Goal: Check status: Check status

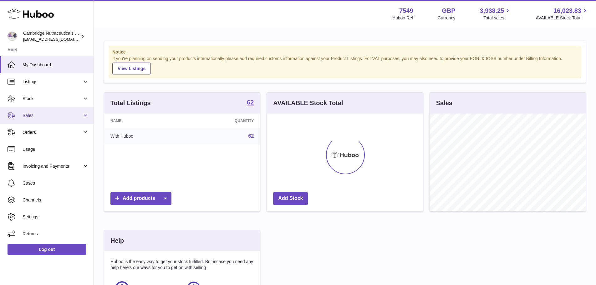
scroll to position [312891, 312833]
click at [35, 115] on span "Sales" at bounding box center [53, 116] width 60 height 6
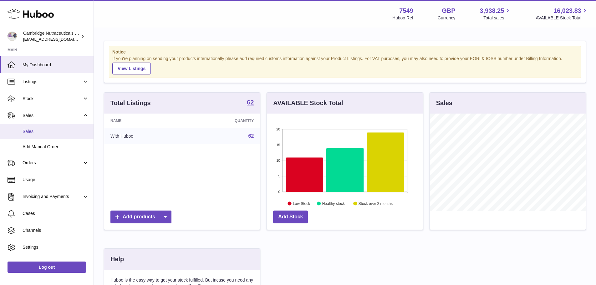
click at [39, 125] on link "Sales" at bounding box center [47, 131] width 94 height 15
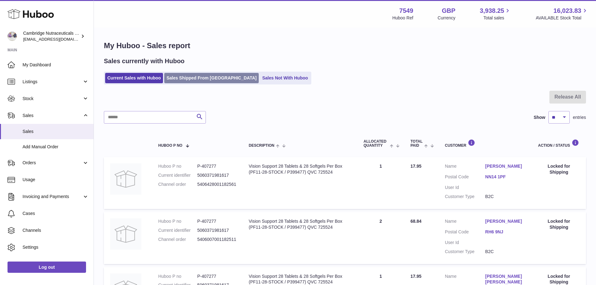
click at [205, 74] on link "Sales Shipped From [GEOGRAPHIC_DATA]" at bounding box center [211, 78] width 95 height 10
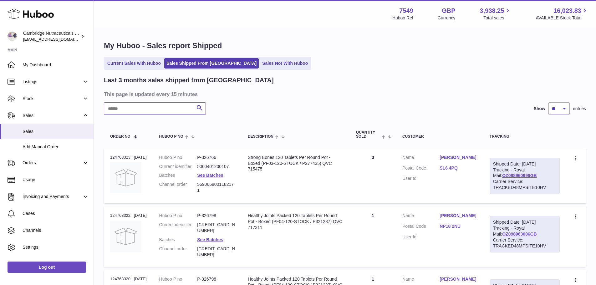
paste input "**********"
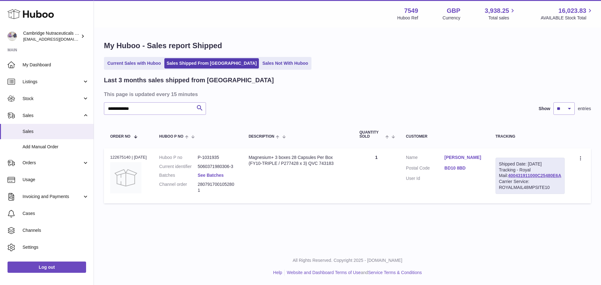
click at [208, 178] on link "See Batches" at bounding box center [210, 175] width 26 height 5
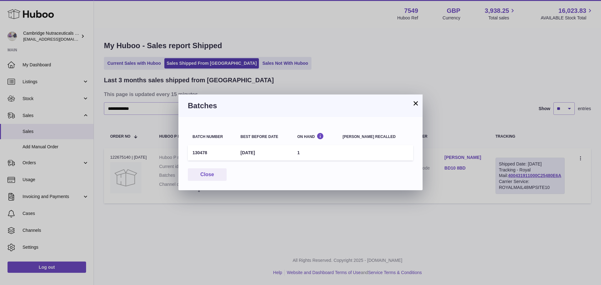
click at [201, 148] on td "130478" at bounding box center [212, 152] width 48 height 15
copy td "130478"
click at [415, 103] on button "×" at bounding box center [416, 104] width 8 height 8
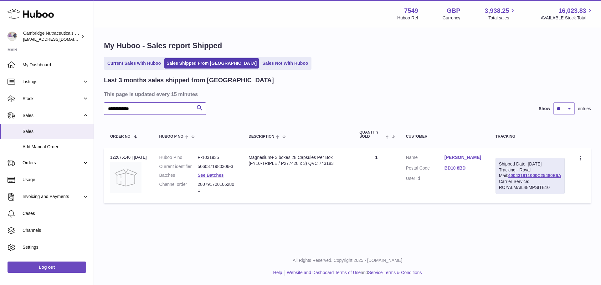
drag, startPoint x: 147, startPoint y: 108, endPoint x: 108, endPoint y: 104, distance: 39.6
click at [108, 104] on input "**********" at bounding box center [155, 108] width 102 height 13
paste input "text"
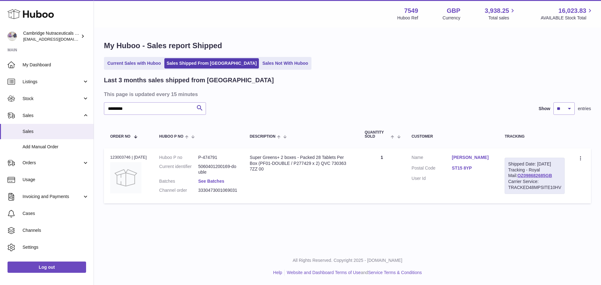
click at [214, 179] on link "See Batches" at bounding box center [211, 181] width 26 height 5
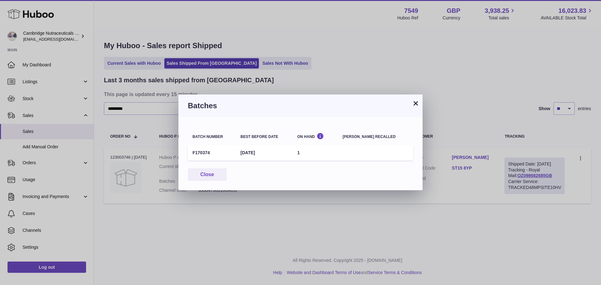
click at [197, 151] on td "F170374" at bounding box center [212, 152] width 48 height 15
copy td "F170374"
click at [416, 102] on button "×" at bounding box center [416, 104] width 8 height 8
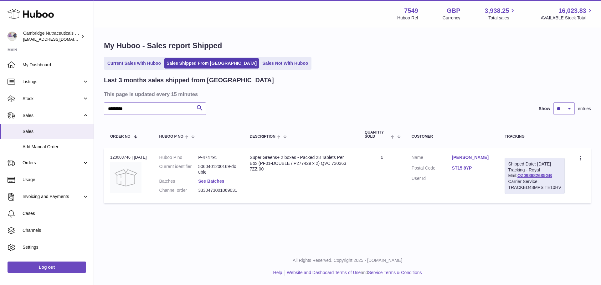
click at [215, 152] on td "Huboo P no P-474791 Current identifier 5060401200169-double Batches See Batches…" at bounding box center [198, 175] width 90 height 55
copy dd "474791"
drag, startPoint x: 137, startPoint y: 107, endPoint x: 104, endPoint y: 107, distance: 32.6
click at [104, 107] on input "*********" at bounding box center [155, 108] width 102 height 13
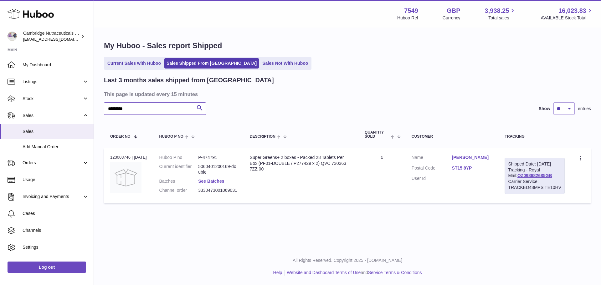
paste input "********"
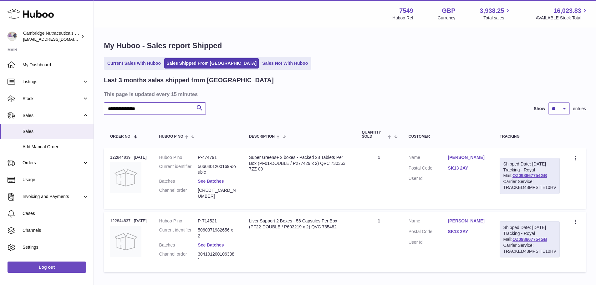
type input "**********"
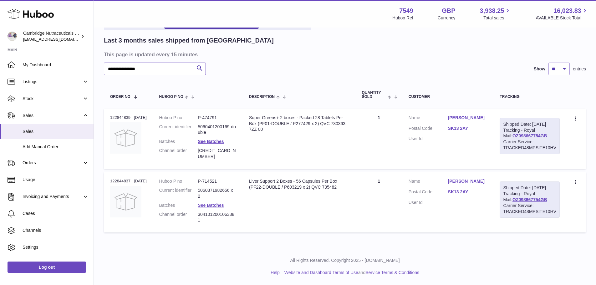
scroll to position [41, 0]
click at [214, 140] on link "See Batches" at bounding box center [211, 141] width 26 height 5
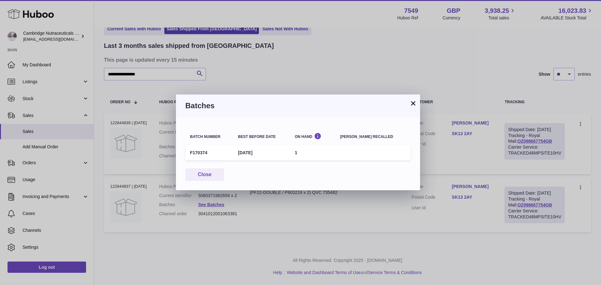
click at [197, 153] on td "F170374" at bounding box center [209, 152] width 48 height 15
copy td "F170374"
click at [412, 103] on button "×" at bounding box center [413, 104] width 8 height 8
